Goal: Task Accomplishment & Management: Use online tool/utility

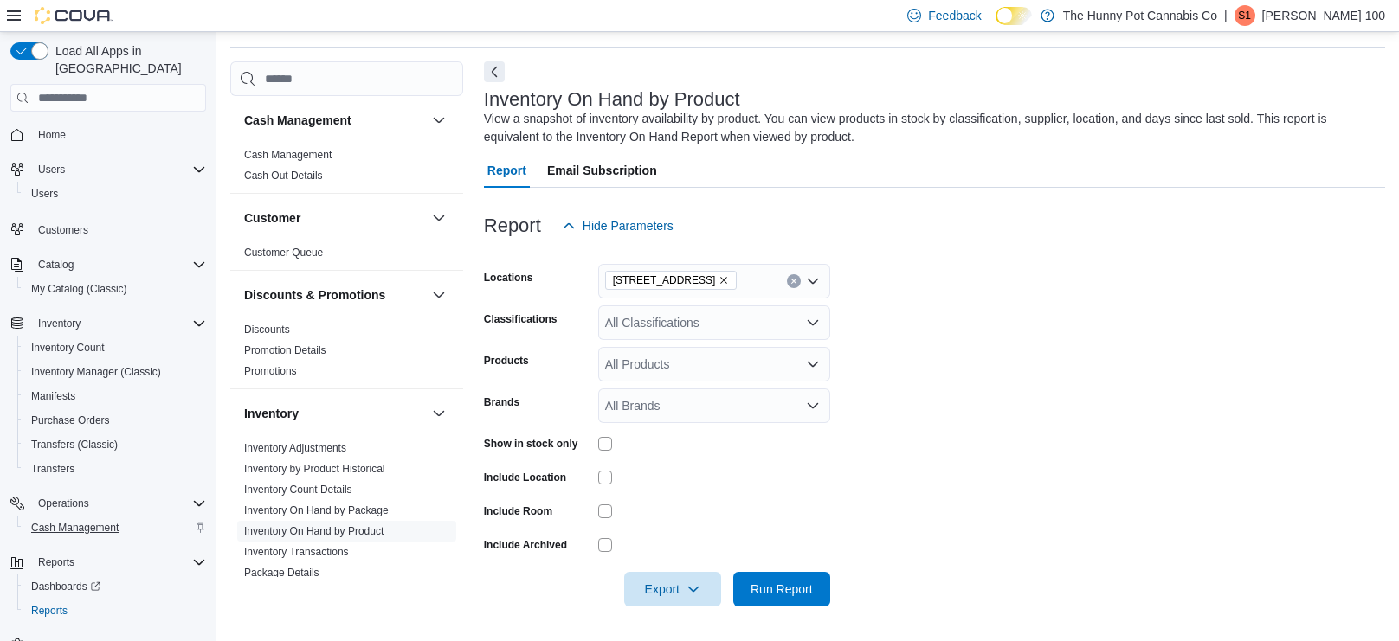
scroll to position [55, 0]
click at [69, 521] on span "Cash Management" at bounding box center [74, 528] width 87 height 14
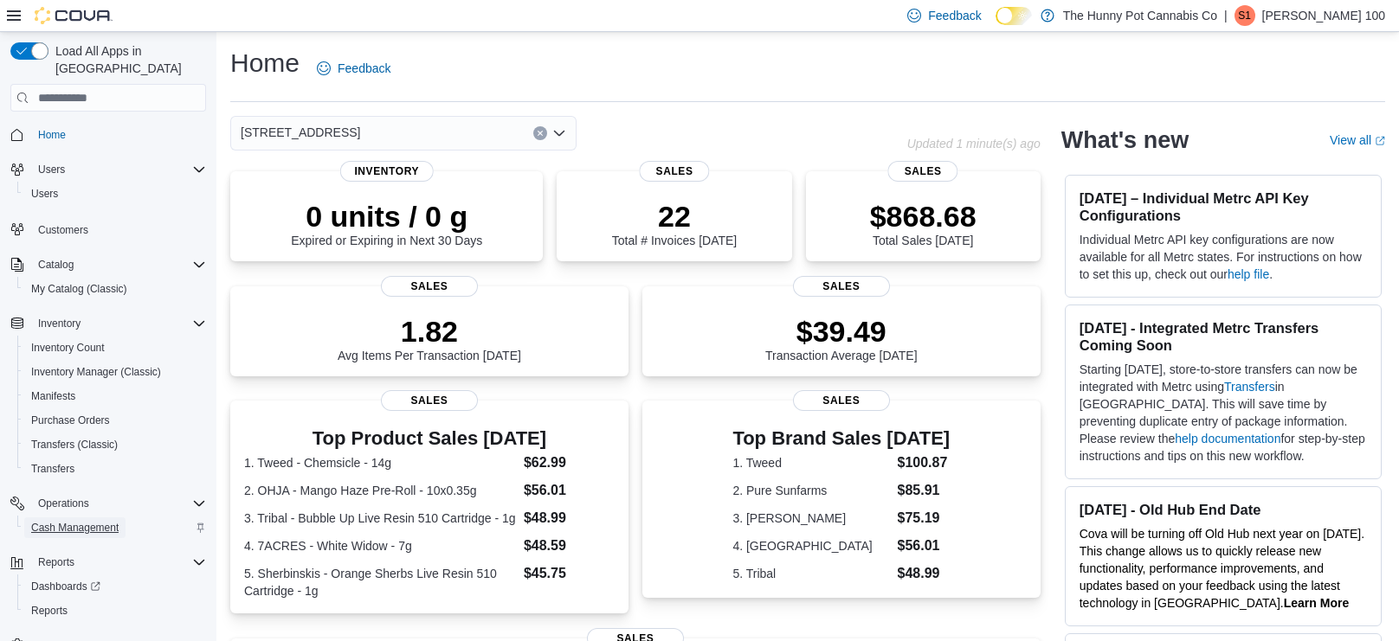
click at [102, 518] on span "Cash Management" at bounding box center [74, 528] width 87 height 21
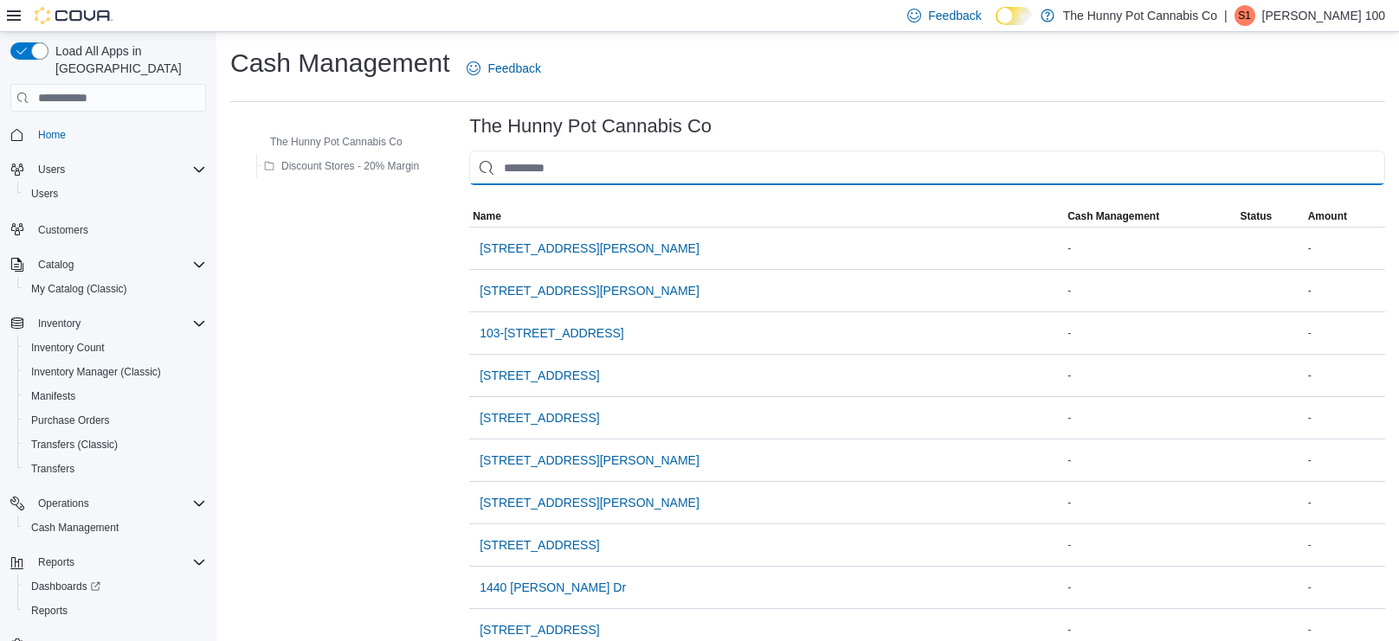
click at [535, 174] on input "This is a search bar. As you type, the results lower in the page will automatic…" at bounding box center [927, 168] width 916 height 35
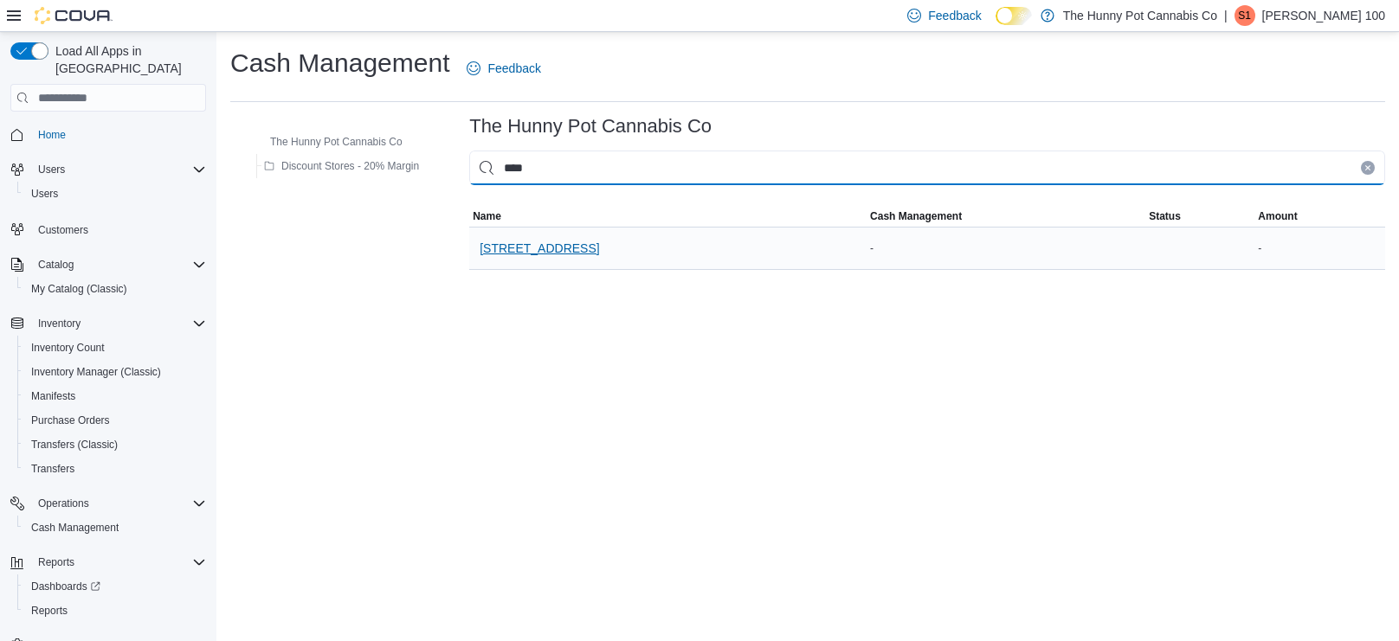
type input "***"
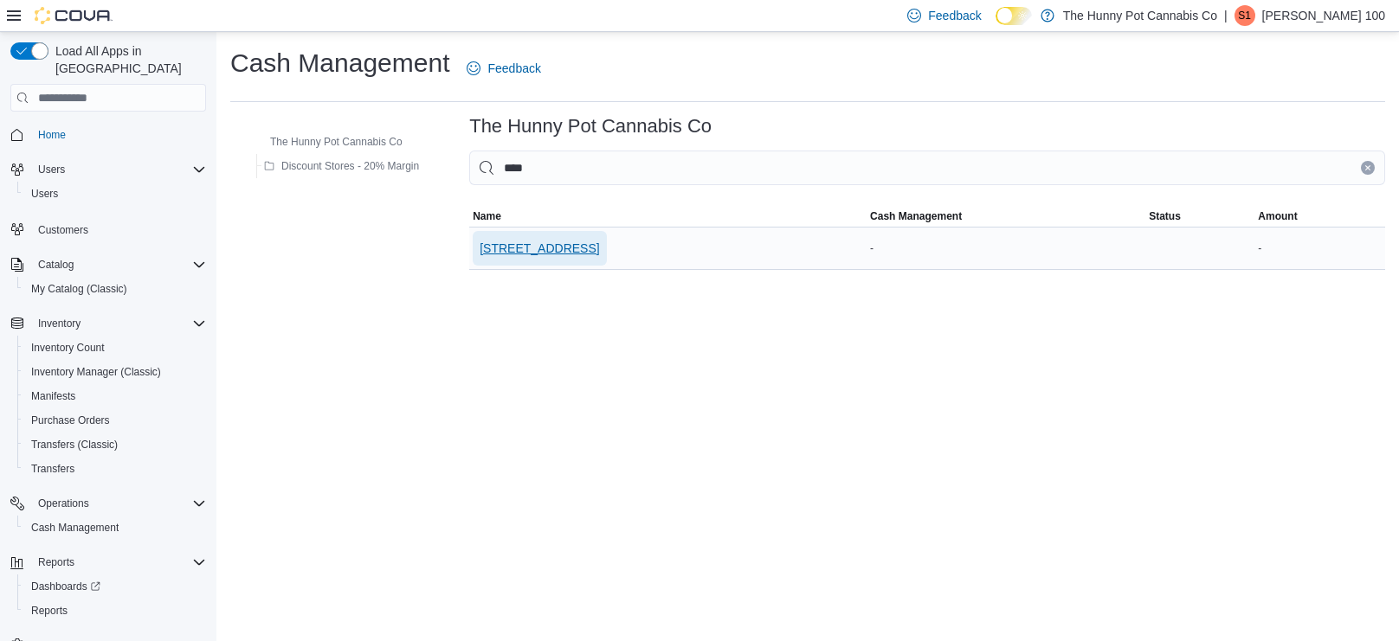
click at [539, 244] on span "[STREET_ADDRESS]" at bounding box center [539, 248] width 119 height 17
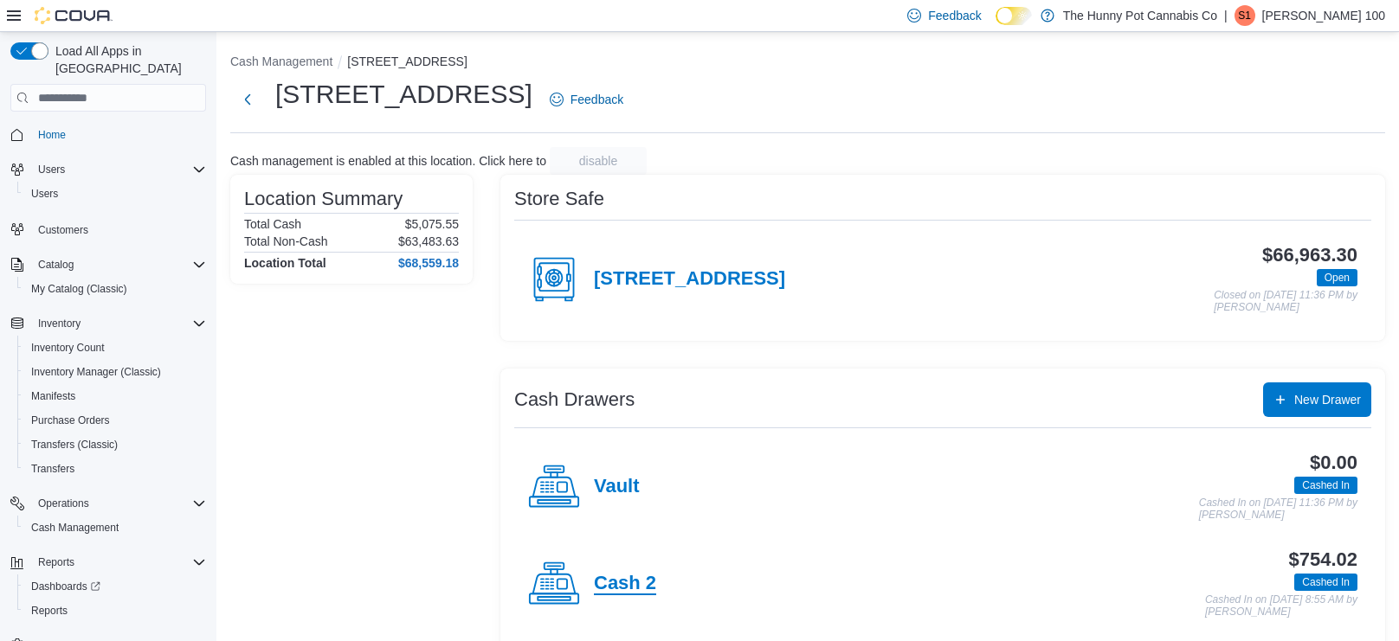
click at [640, 587] on h4 "Cash 2" at bounding box center [625, 584] width 62 height 23
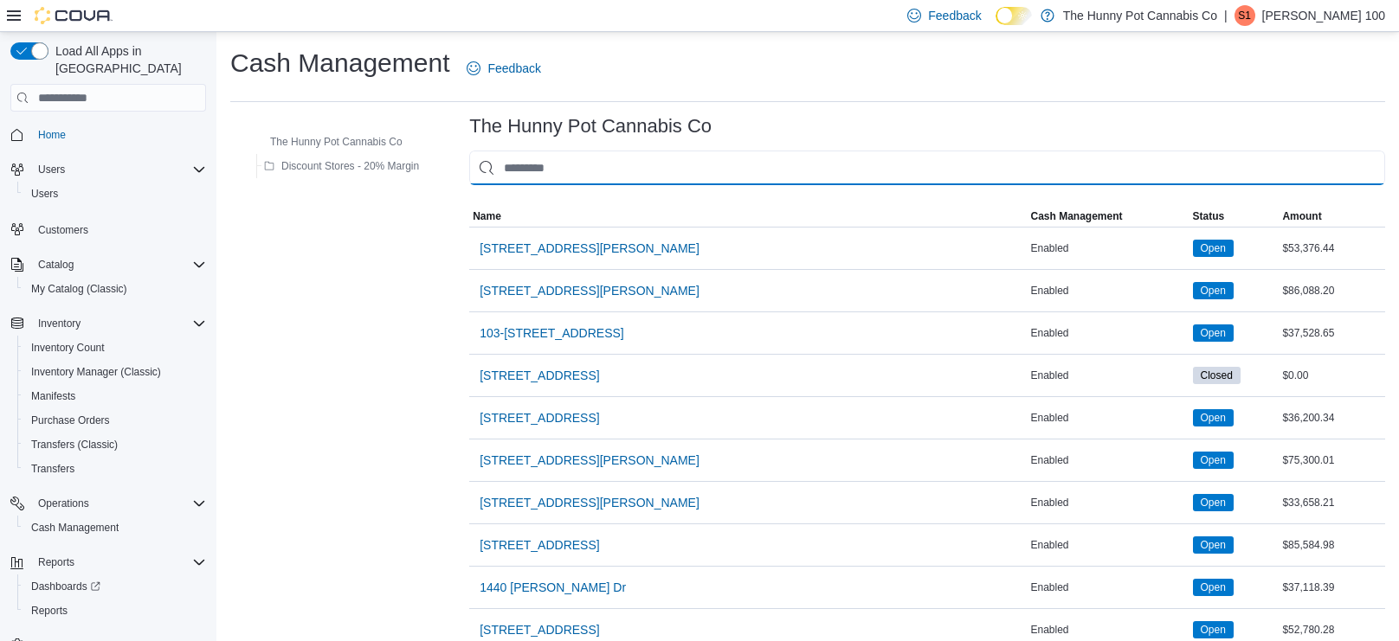
click at [593, 178] on input "This is a search bar. As you type, the results lower in the page will automatic…" at bounding box center [927, 168] width 916 height 35
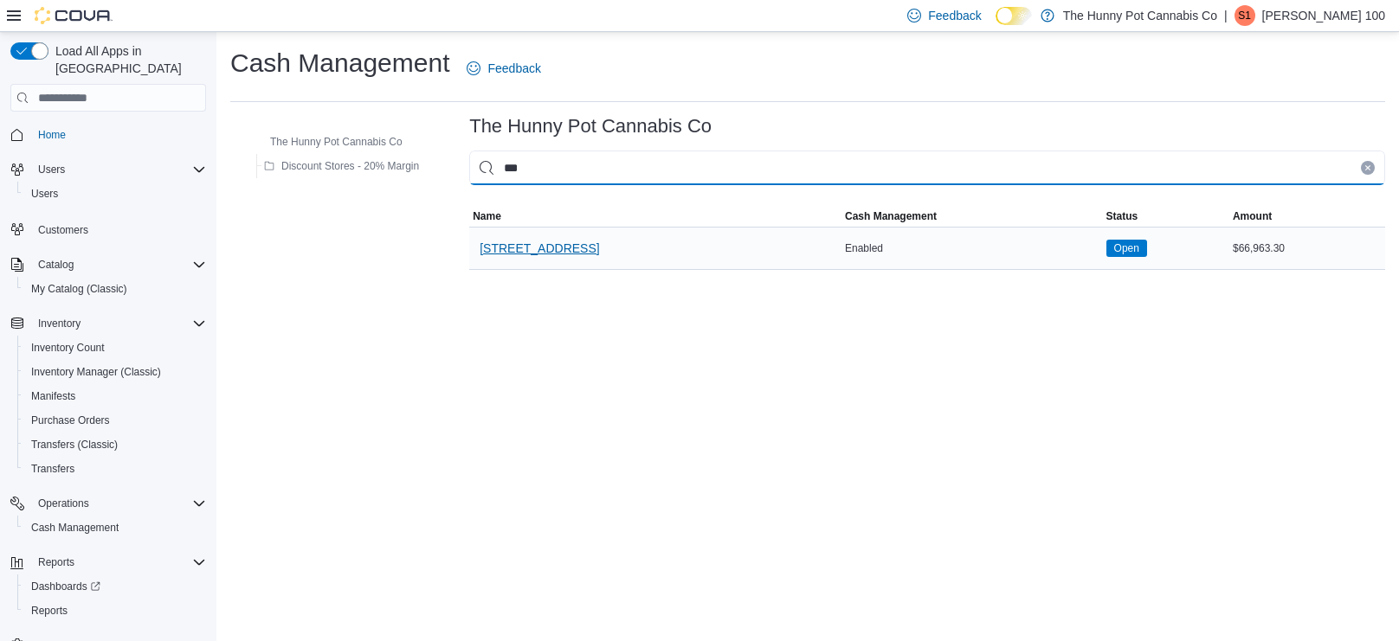
type input "***"
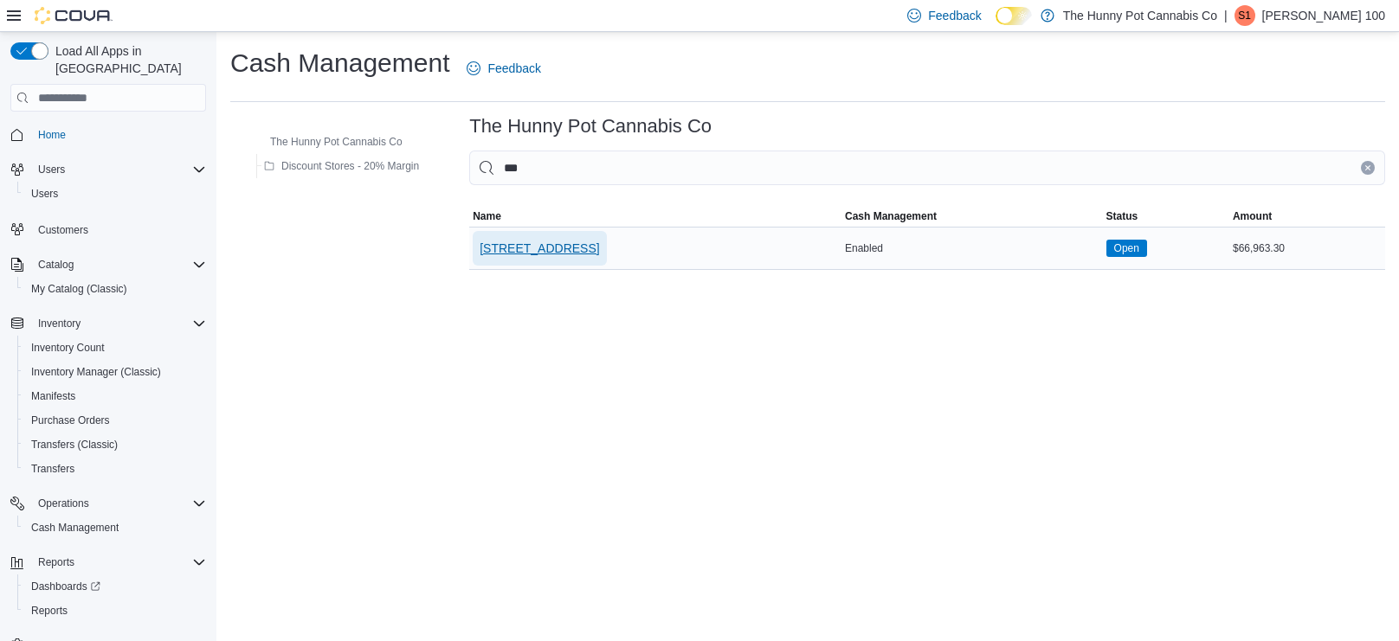
click at [558, 261] on span "[STREET_ADDRESS]" at bounding box center [539, 248] width 119 height 35
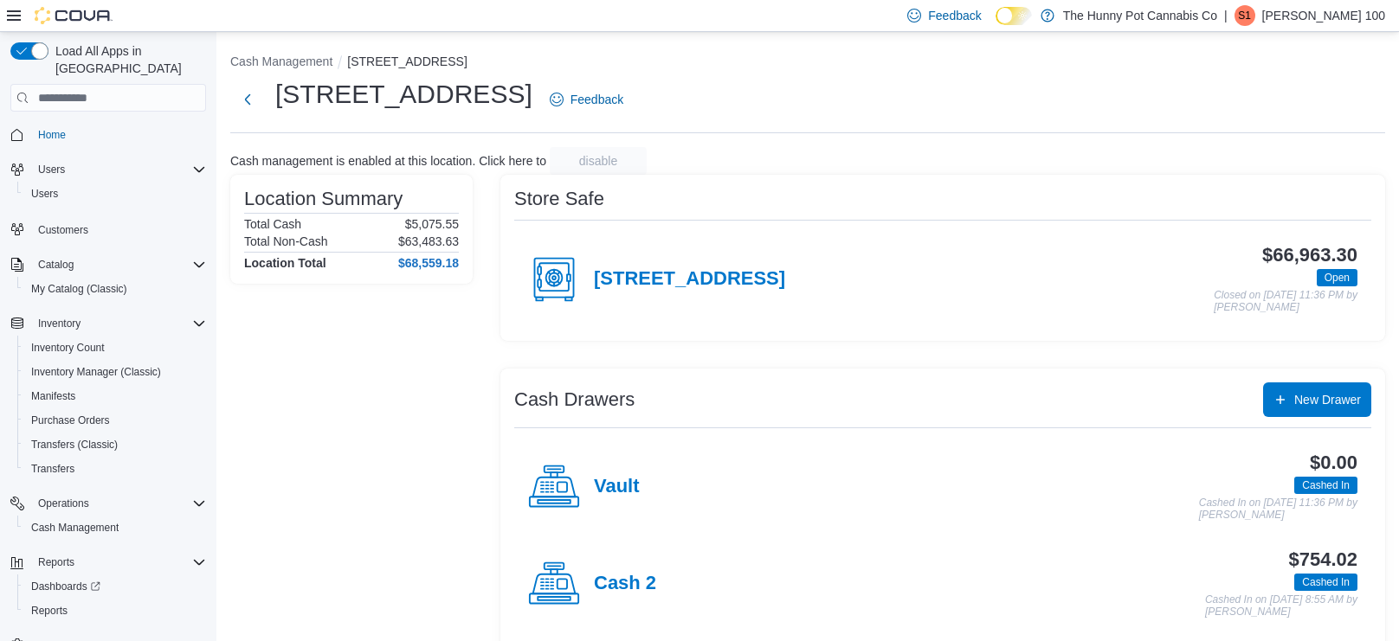
scroll to position [113, 0]
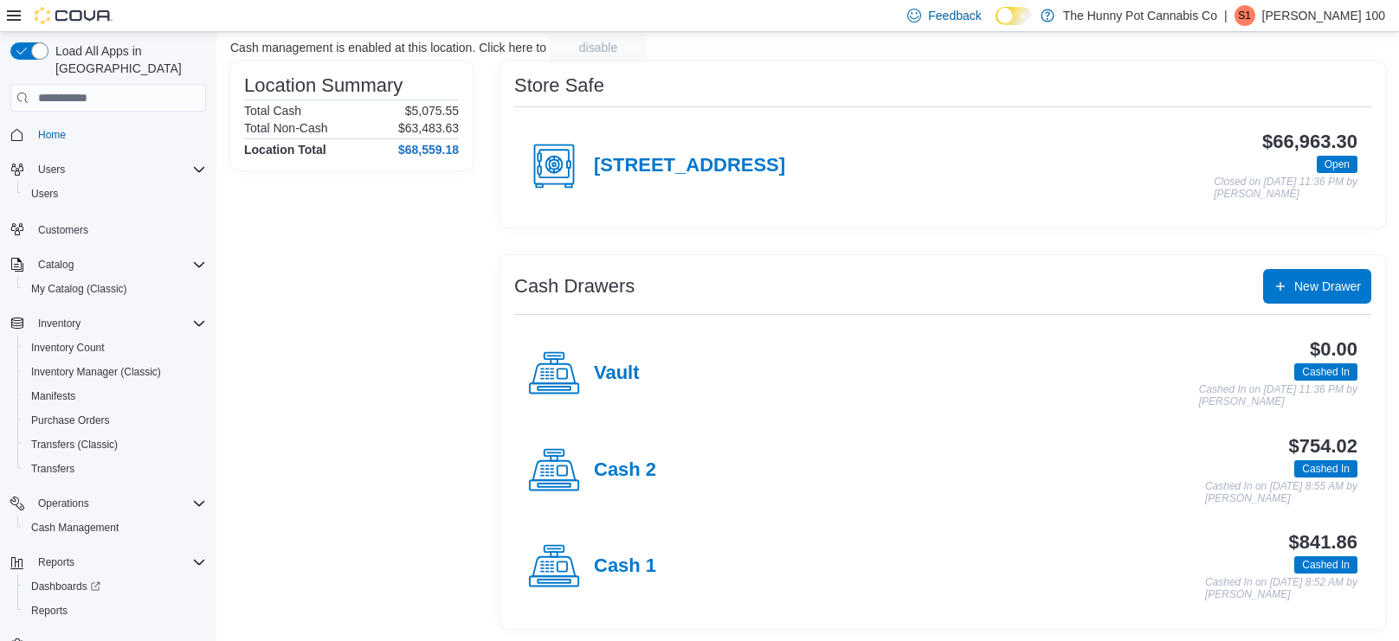
click at [634, 552] on div "Cash 1" at bounding box center [592, 567] width 128 height 52
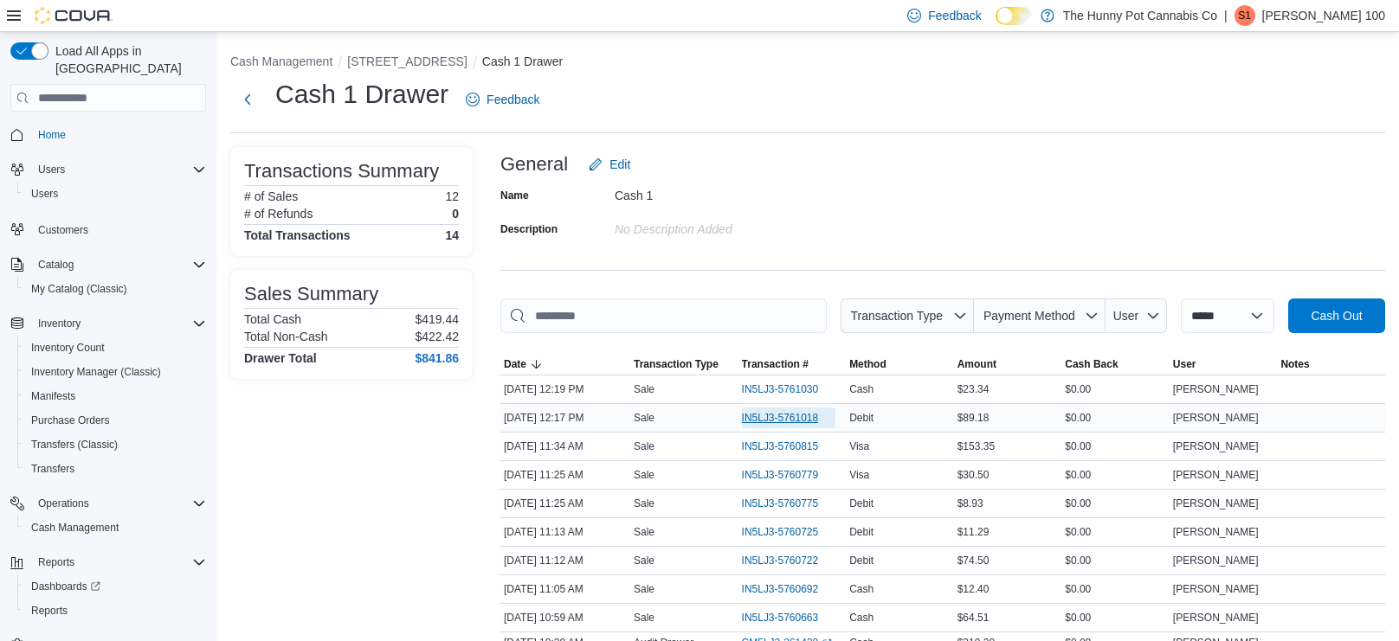
click at [782, 421] on span "IN5LJ3-5761018" at bounding box center [780, 418] width 77 height 14
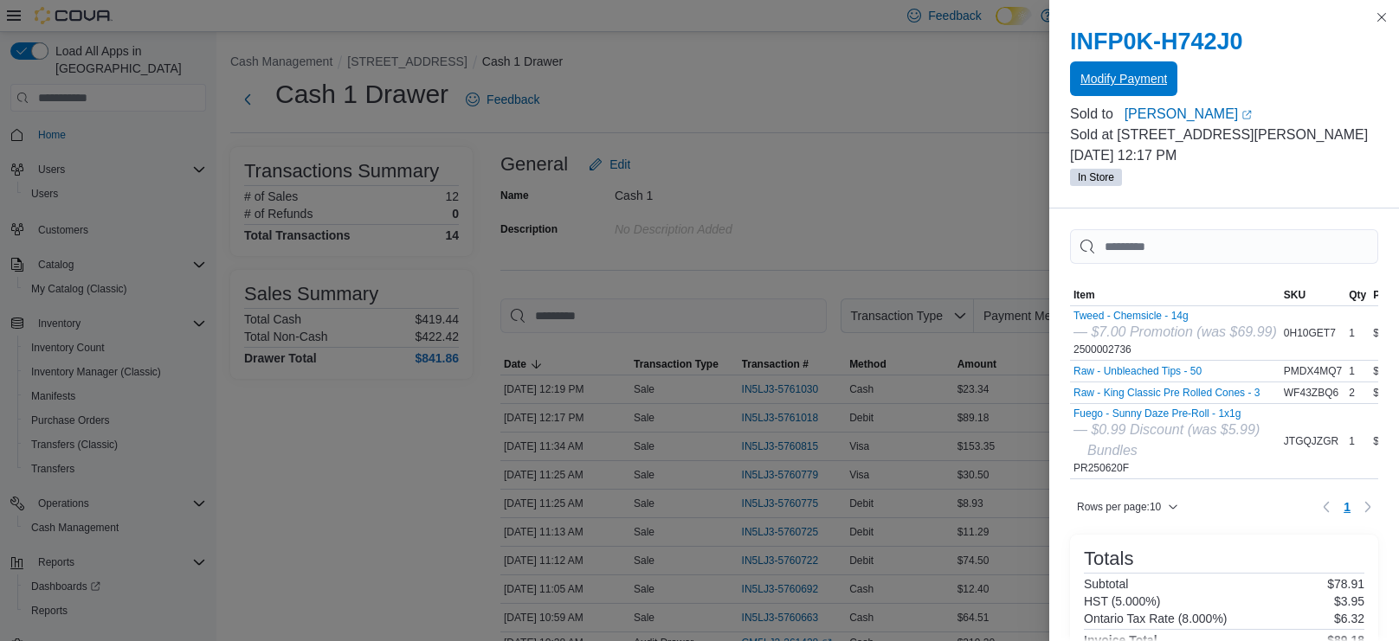
click at [1135, 76] on span "Modify Payment" at bounding box center [1123, 78] width 87 height 17
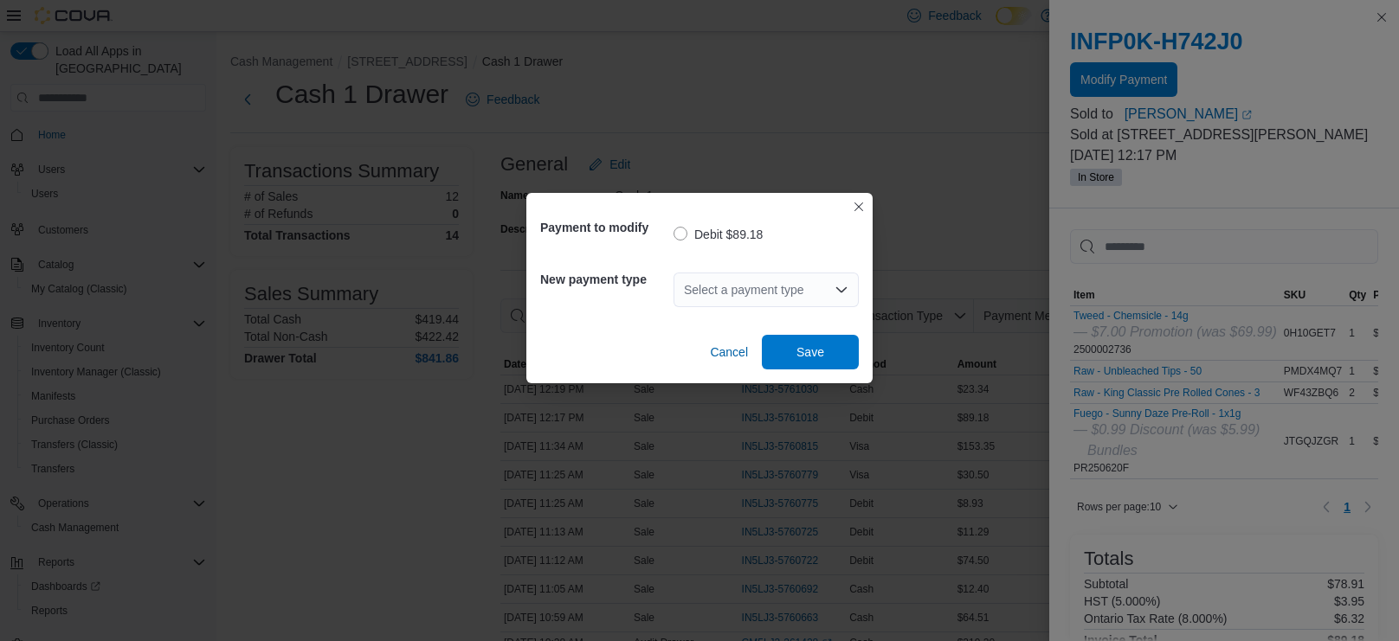
click at [838, 286] on icon "Open list of options" at bounding box center [841, 290] width 14 height 14
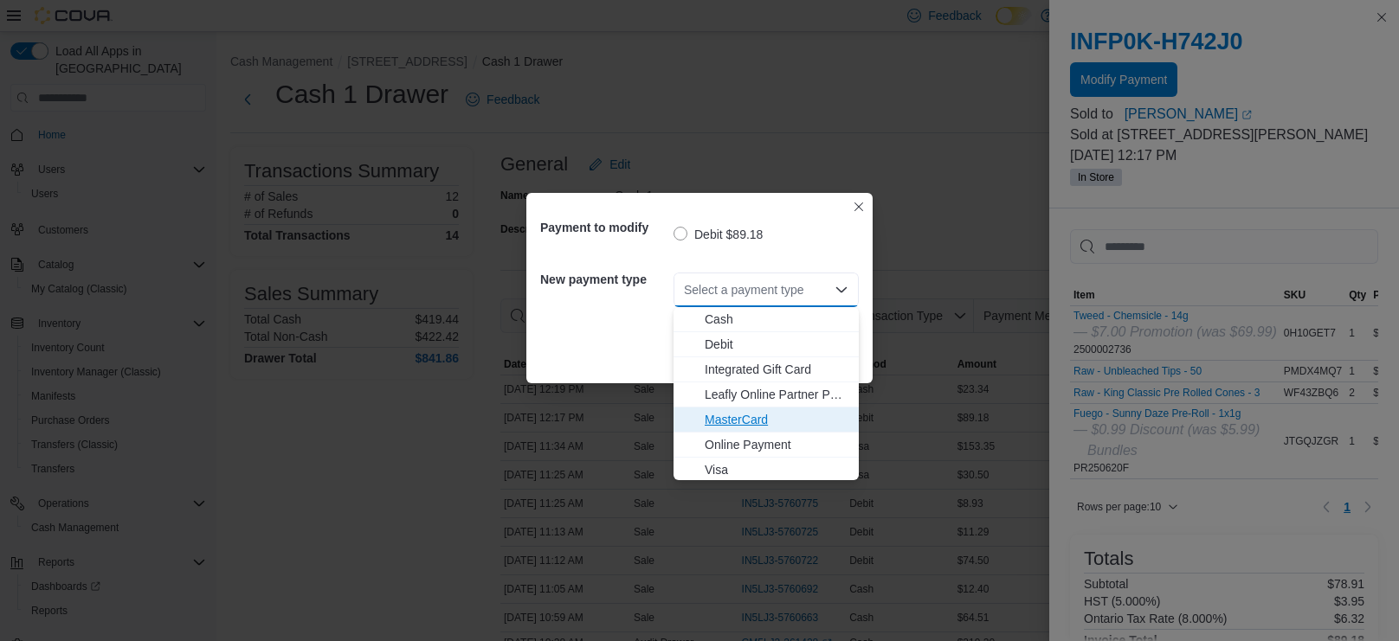
click at [756, 422] on span "MasterCard" at bounding box center [777, 419] width 144 height 17
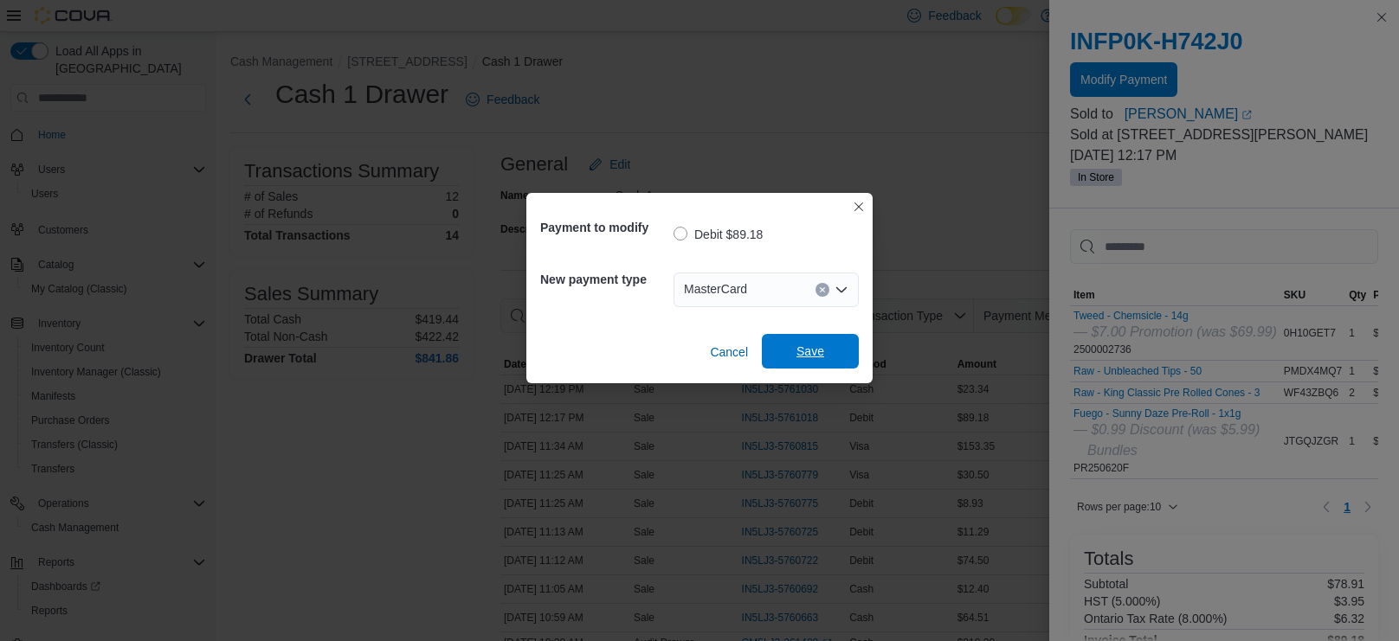
click at [790, 359] on span "Save" at bounding box center [810, 351] width 76 height 35
